Goal: Information Seeking & Learning: Learn about a topic

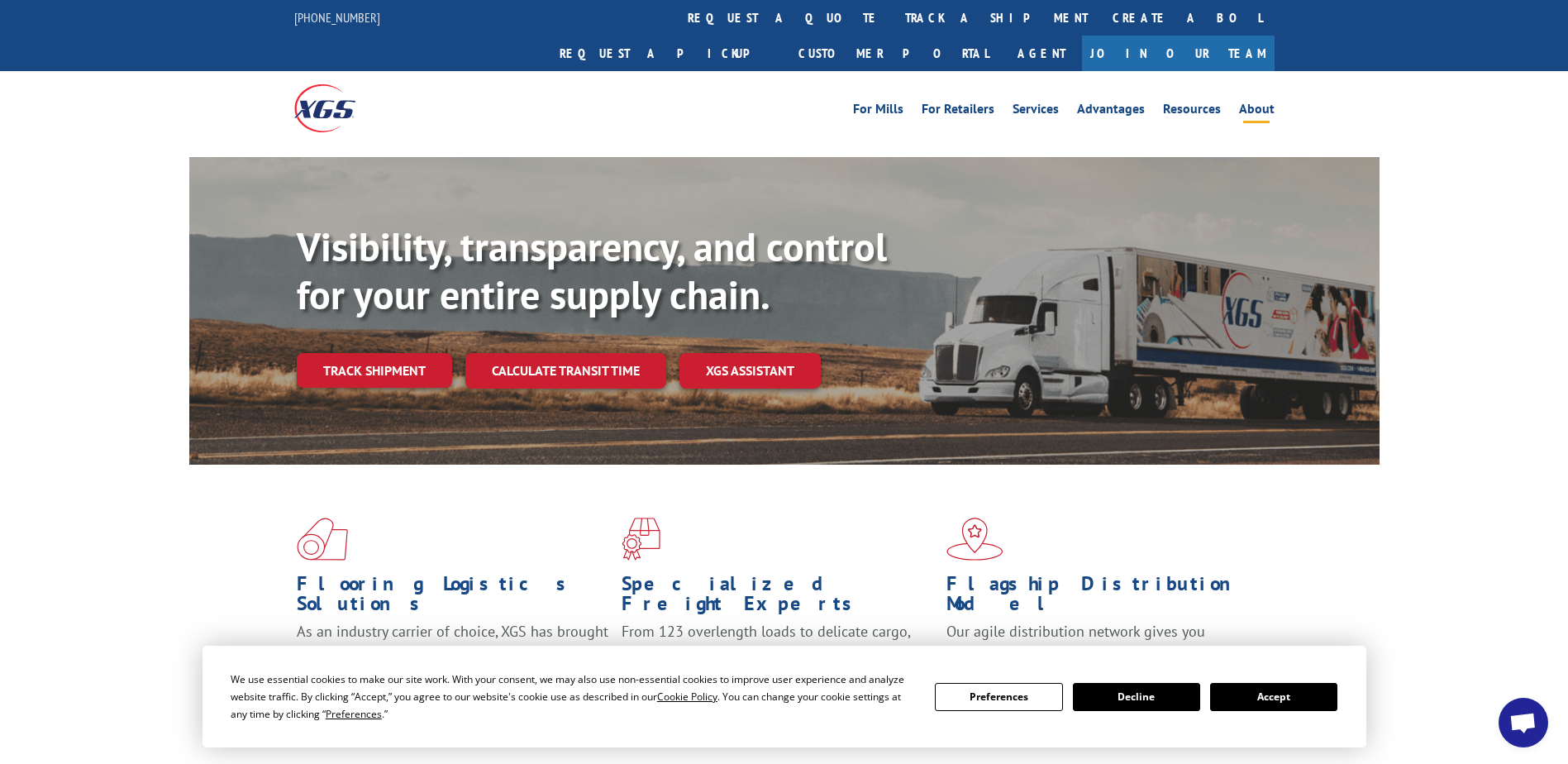
click at [1248, 102] on link "About" at bounding box center [1256, 111] width 35 height 19
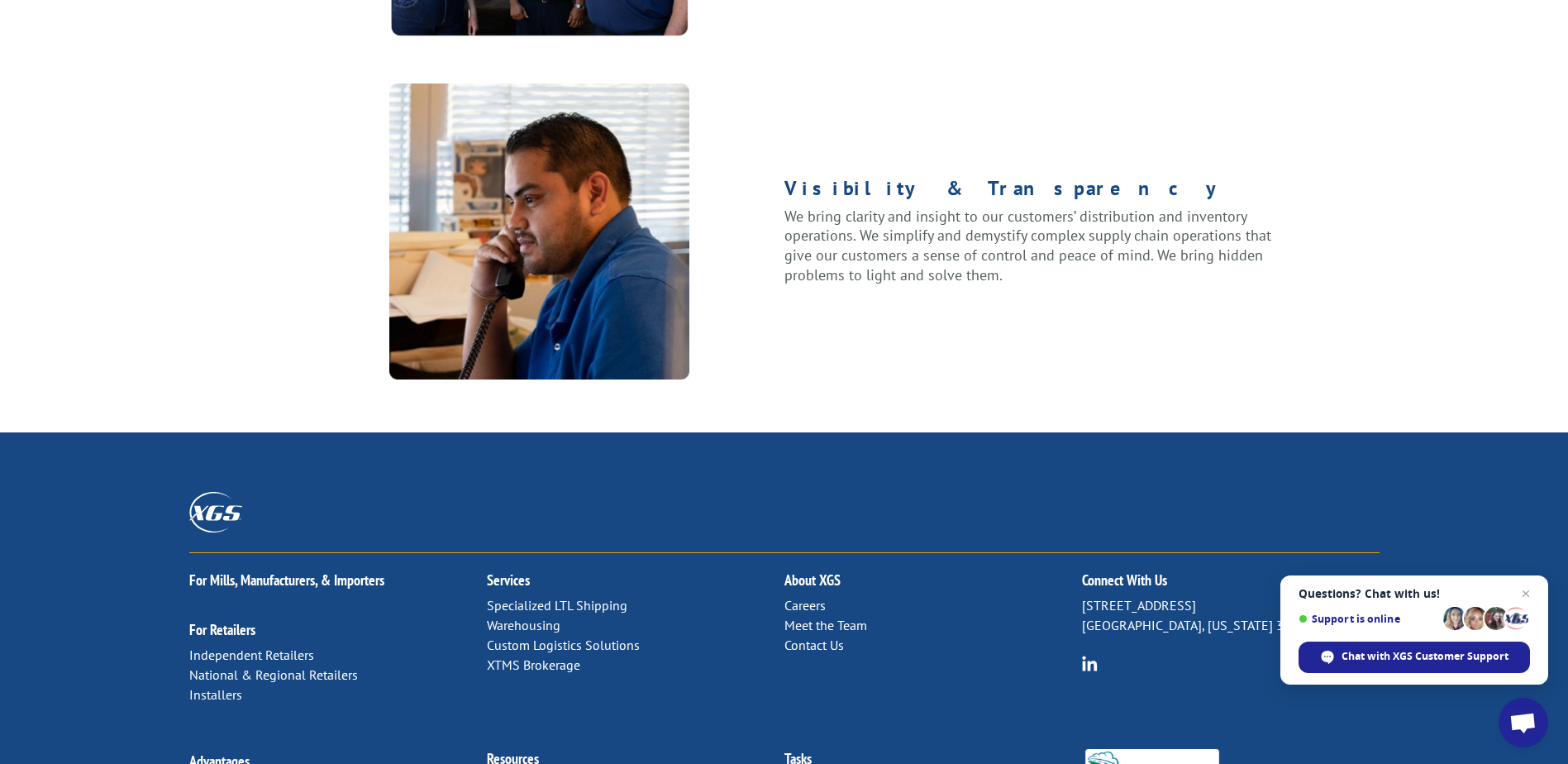
scroll to position [2118, 0]
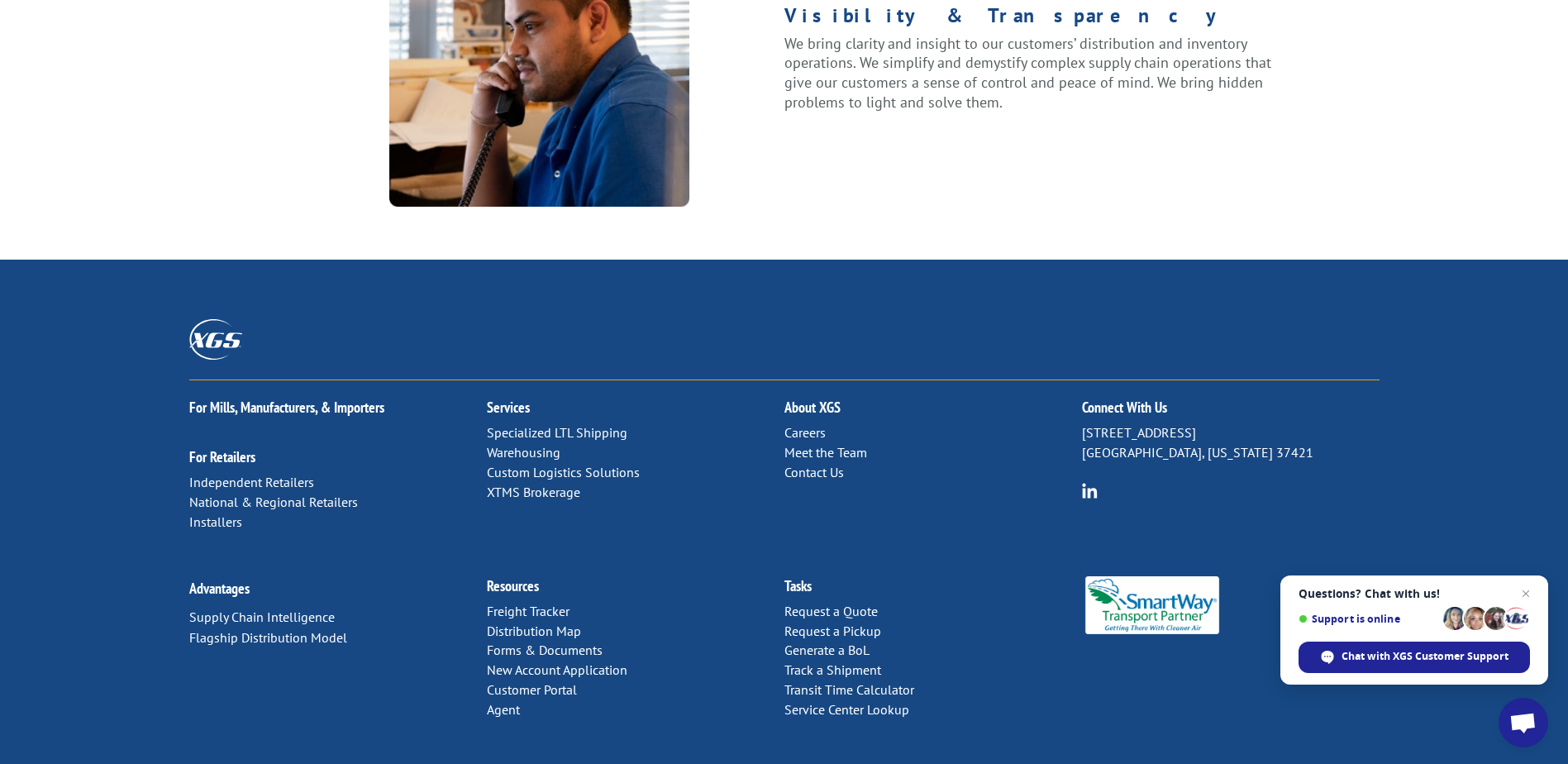
click at [797, 444] on link "Meet the Team" at bounding box center [825, 452] width 83 height 17
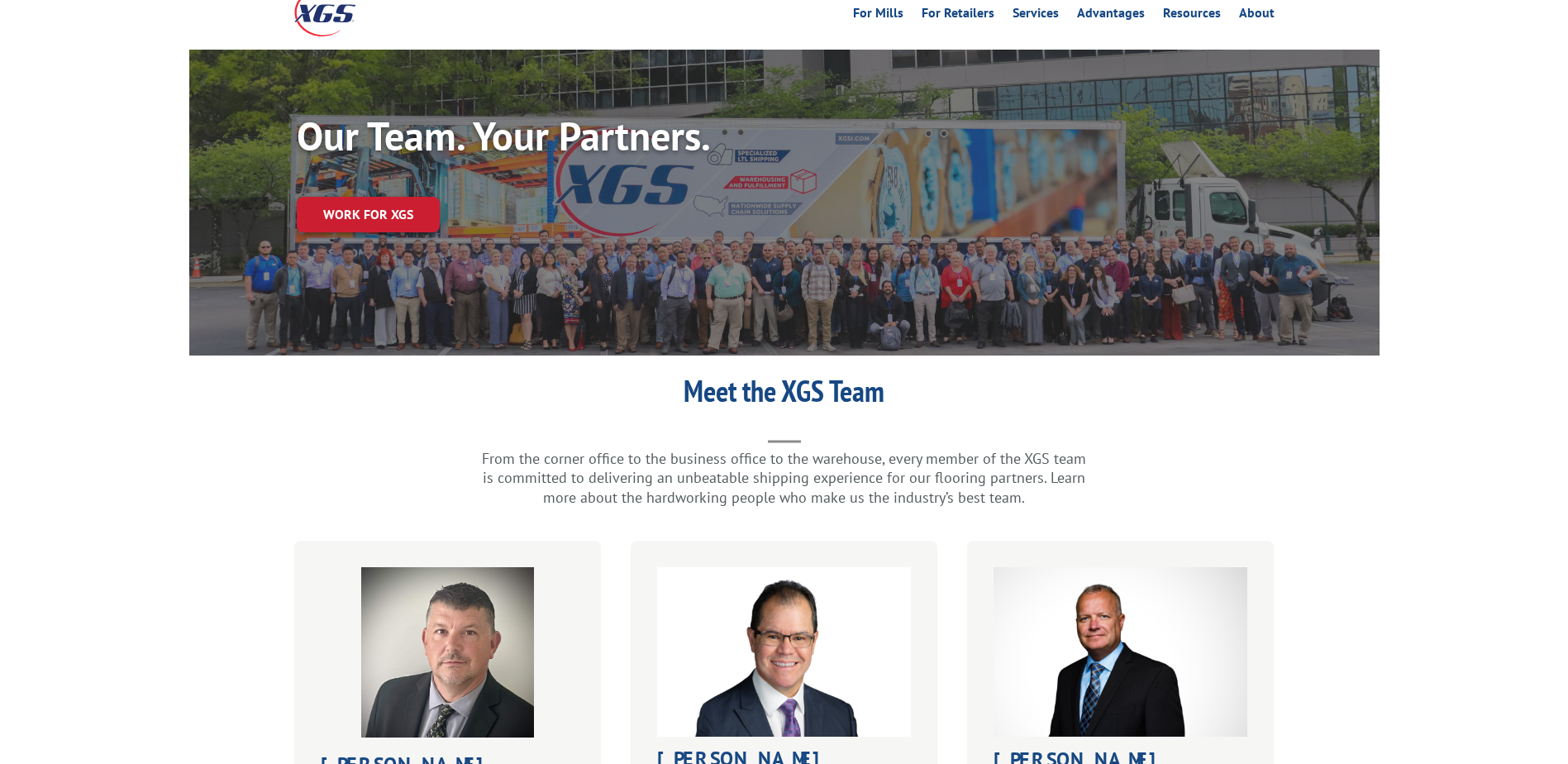
scroll to position [330, 0]
